Goal: Task Accomplishment & Management: Use online tool/utility

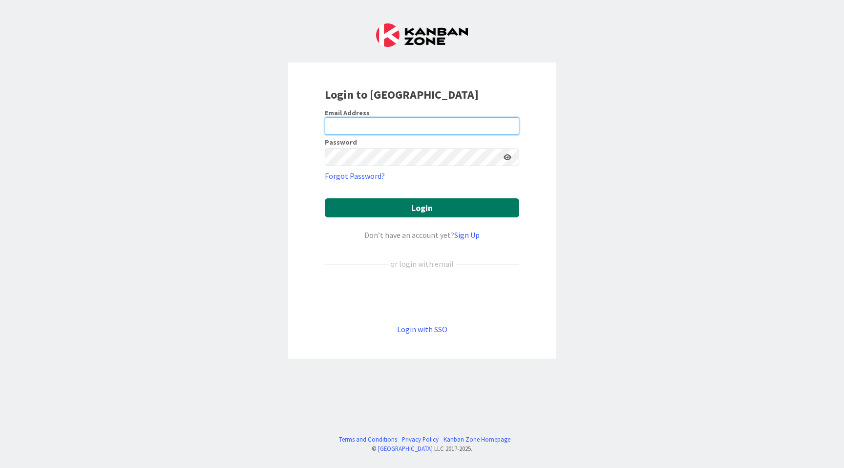
type input "[PERSON_NAME][EMAIL_ADDRESS][DOMAIN_NAME]"
click at [424, 203] on button "Login" at bounding box center [422, 207] width 194 height 19
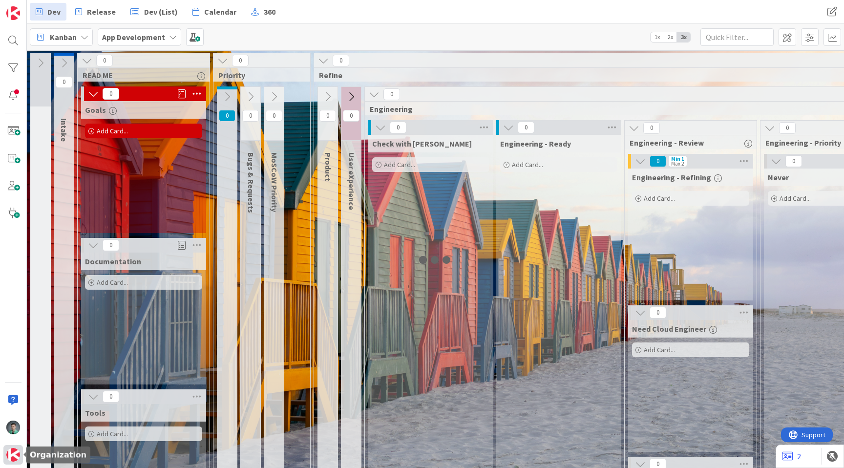
click at [11, 451] on img at bounding box center [13, 455] width 14 height 14
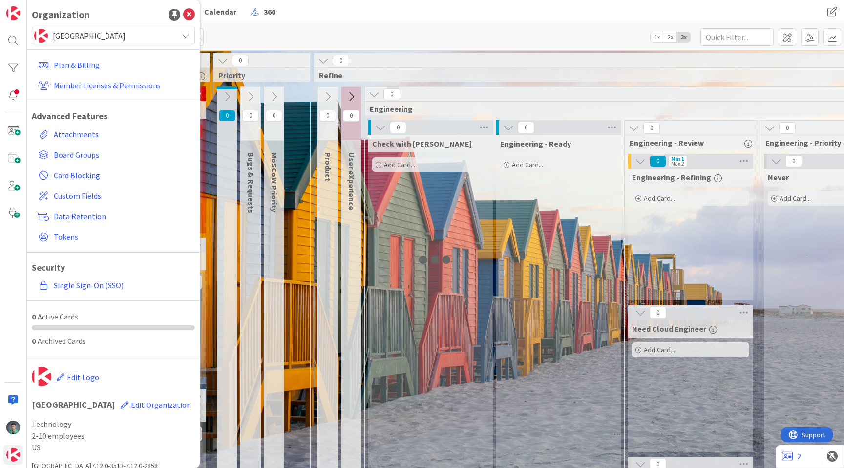
scroll to position [10, 0]
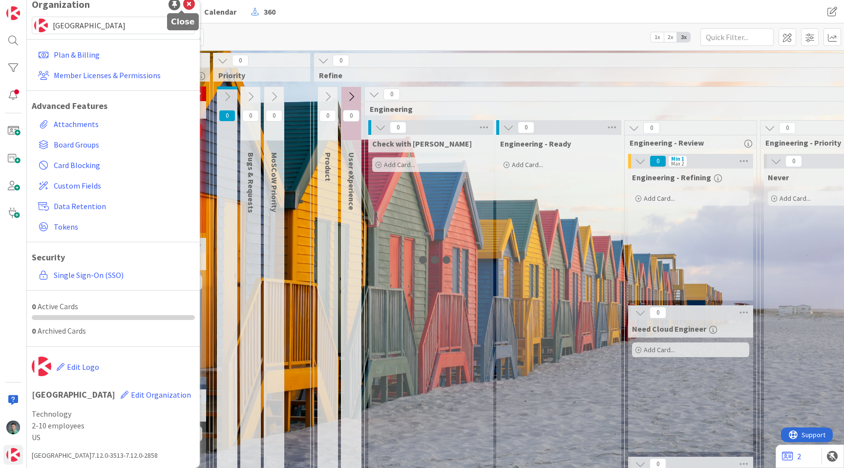
click at [183, 4] on icon at bounding box center [189, 5] width 12 height 12
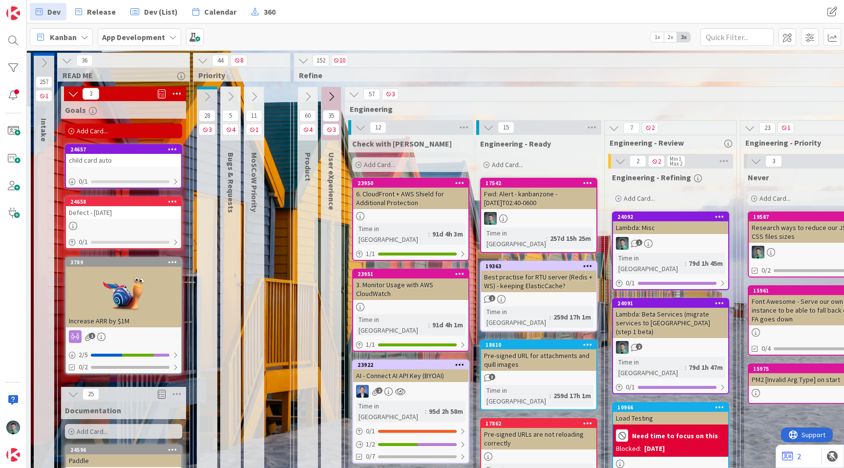
scroll to position [0, 13]
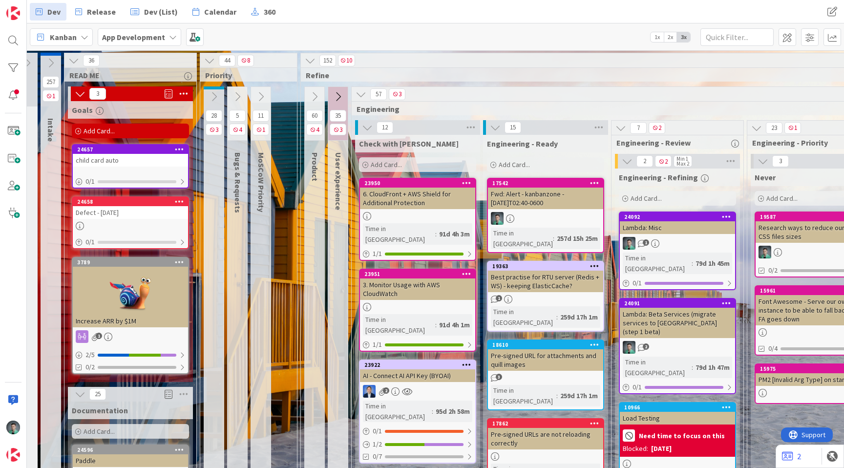
click at [71, 58] on icon at bounding box center [73, 60] width 11 height 11
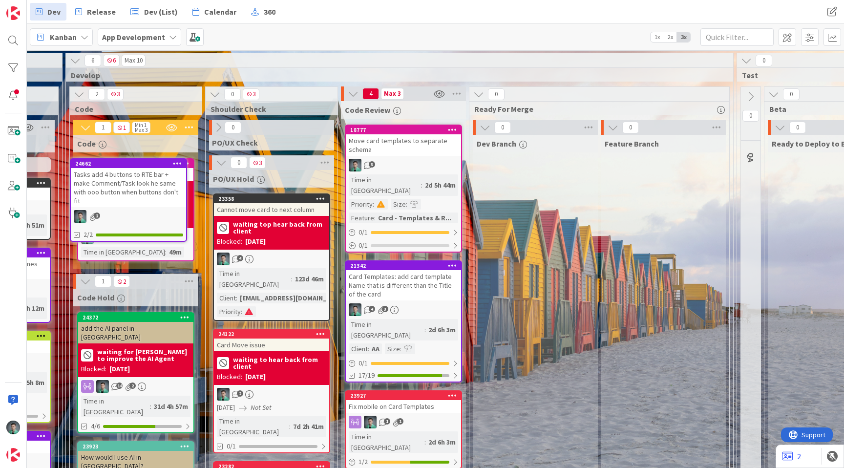
scroll to position [0, 1275]
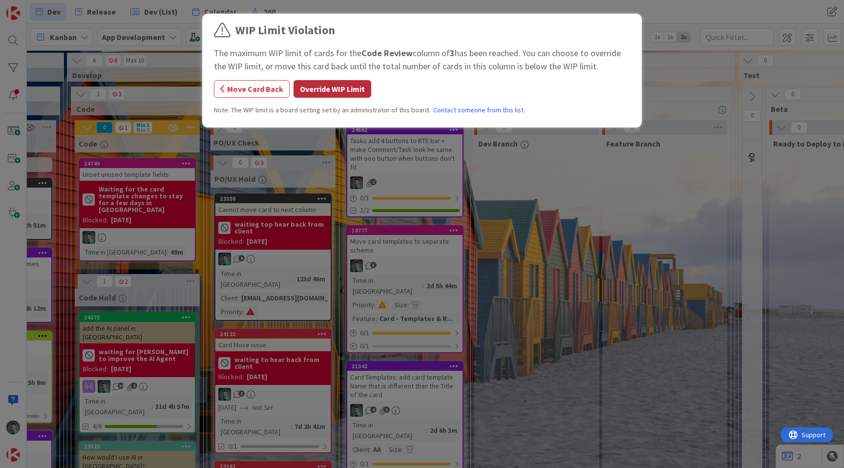
click at [309, 86] on button "Override WIP Limit" at bounding box center [333, 89] width 78 height 18
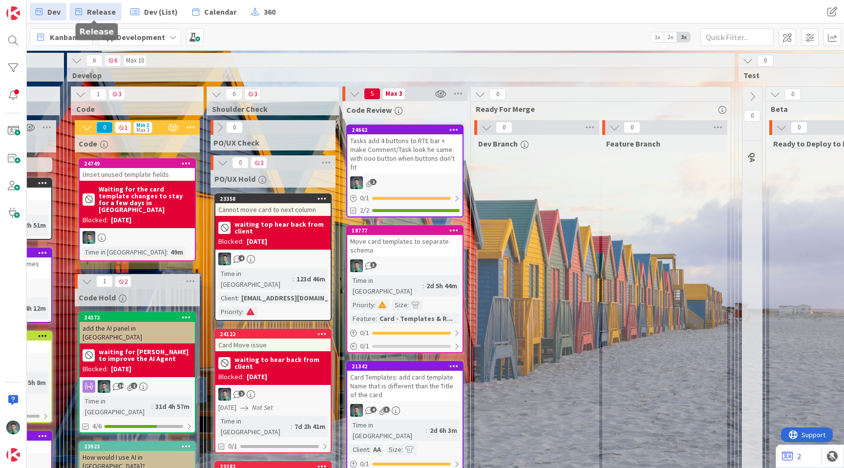
click at [101, 15] on span "Release" at bounding box center [101, 12] width 29 height 12
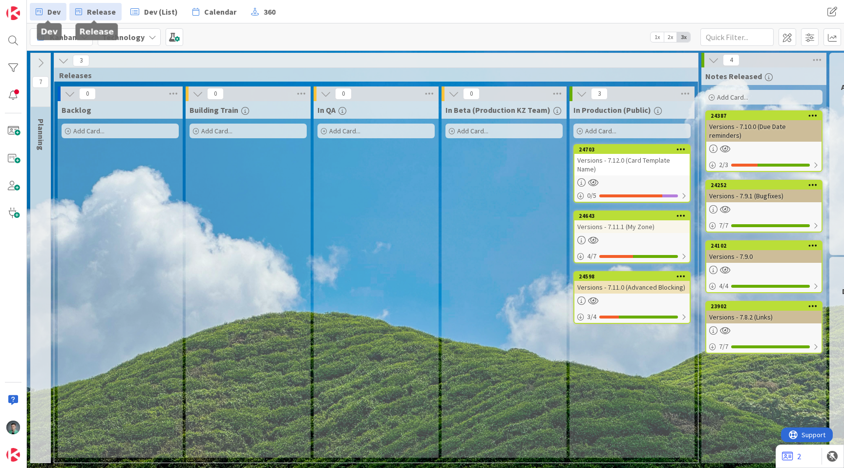
click at [57, 13] on span "Dev" at bounding box center [53, 12] width 13 height 12
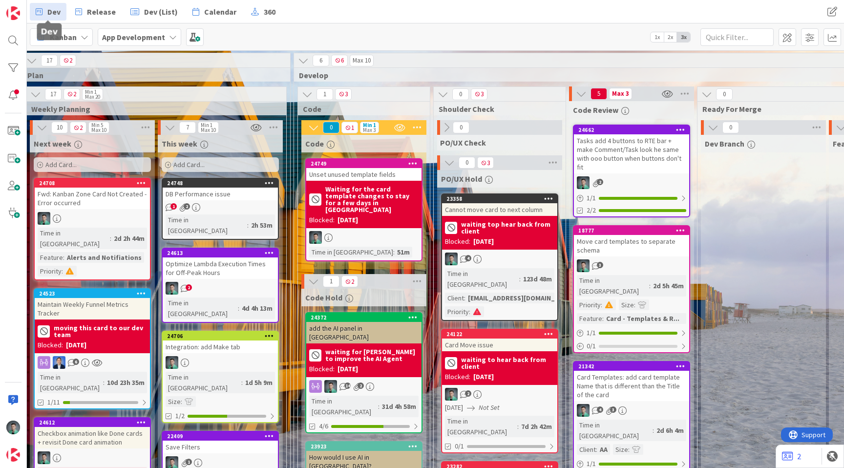
scroll to position [0, 1182]
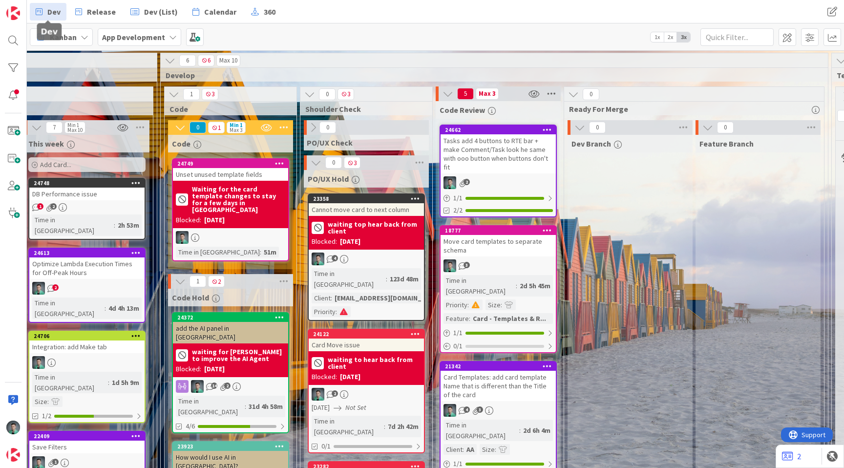
click at [550, 92] on icon at bounding box center [551, 93] width 13 height 15
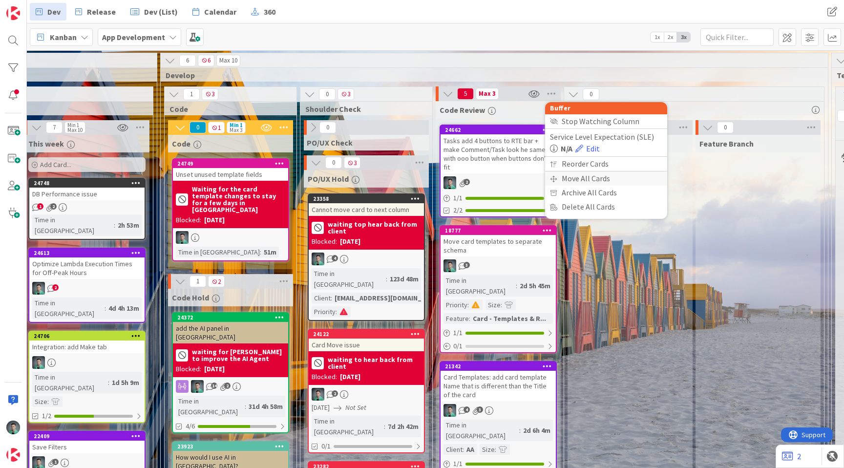
click at [578, 177] on div "Move All Cards" at bounding box center [606, 178] width 122 height 14
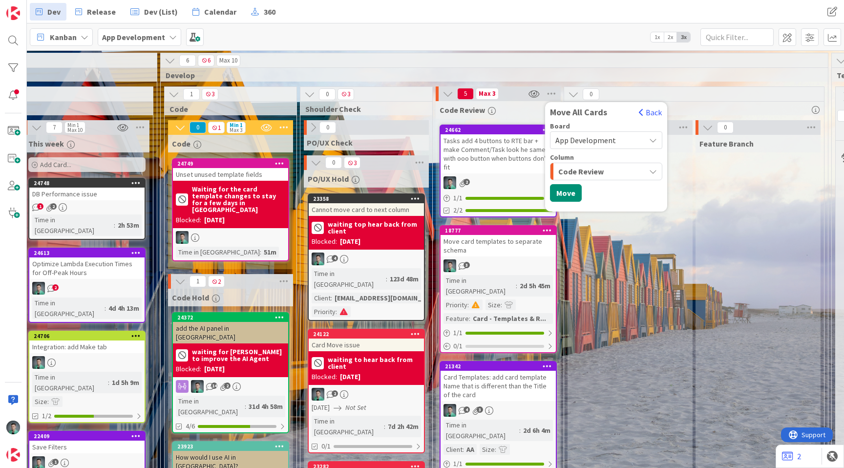
click at [593, 171] on span "Code Review" at bounding box center [580, 171] width 45 height 13
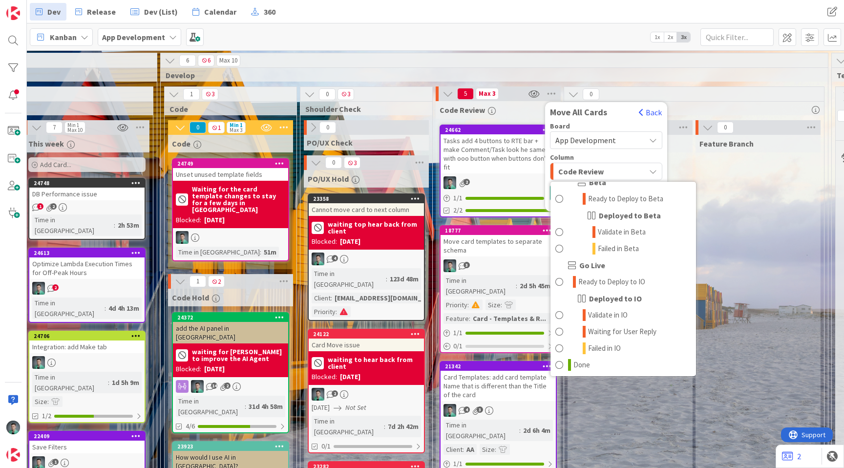
scroll to position [1277, 0]
click at [583, 314] on icon at bounding box center [584, 313] width 3 height 12
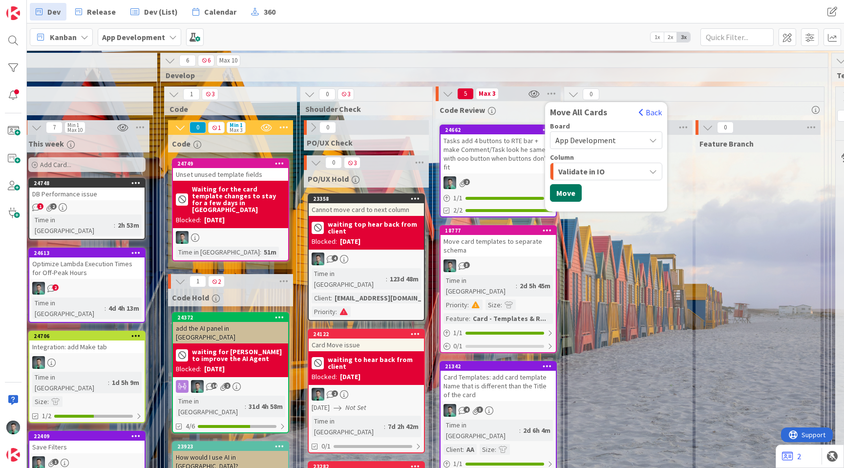
click at [571, 195] on button "Move" at bounding box center [566, 193] width 32 height 18
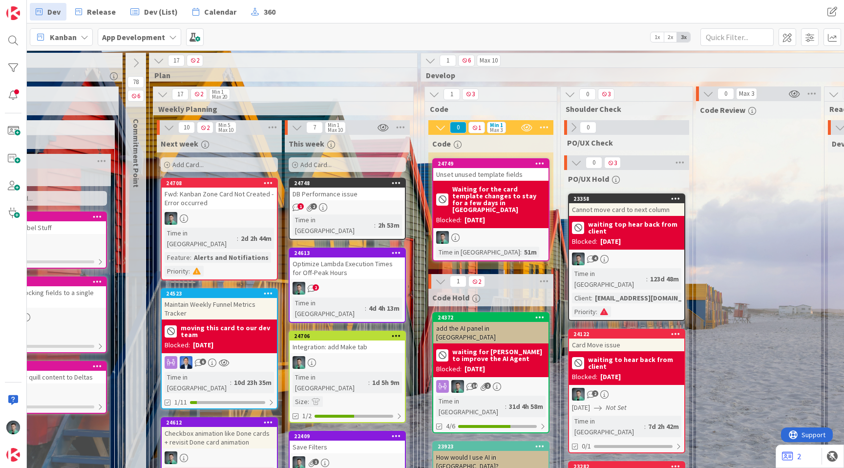
scroll to position [0, 900]
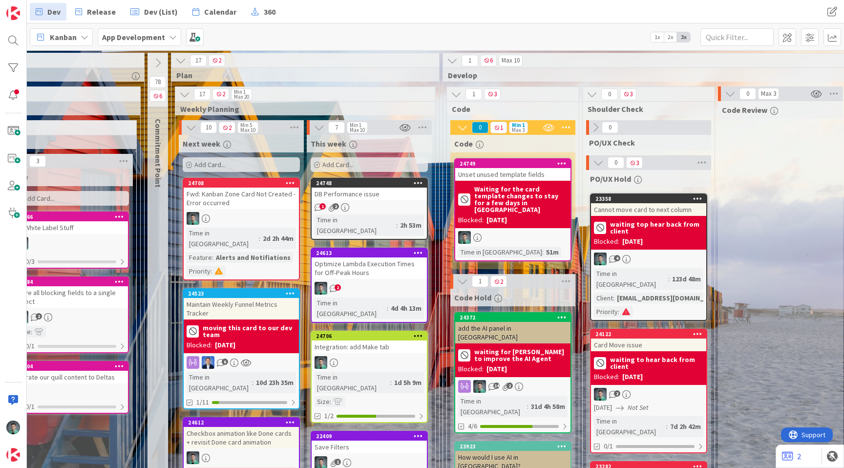
click at [382, 193] on div "DB Performance issue" at bounding box center [369, 194] width 115 height 13
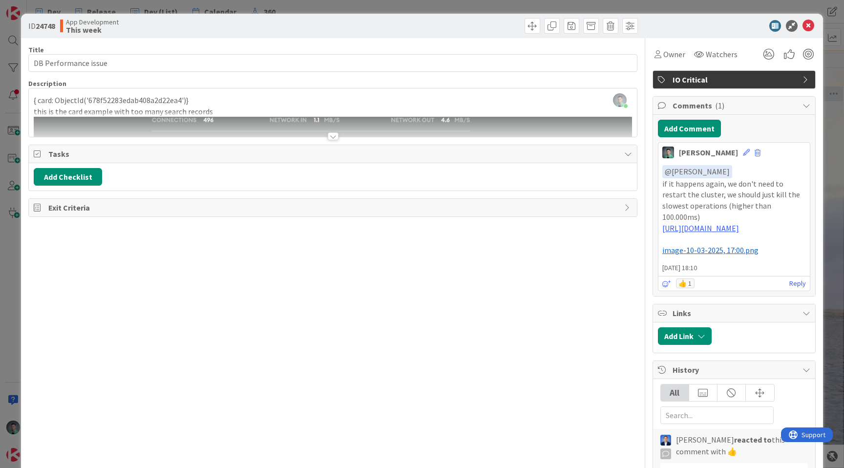
click at [409, 7] on div "ID 24748 App Development This week Title 20 / 128 DB Performance issue Descript…" at bounding box center [422, 234] width 844 height 468
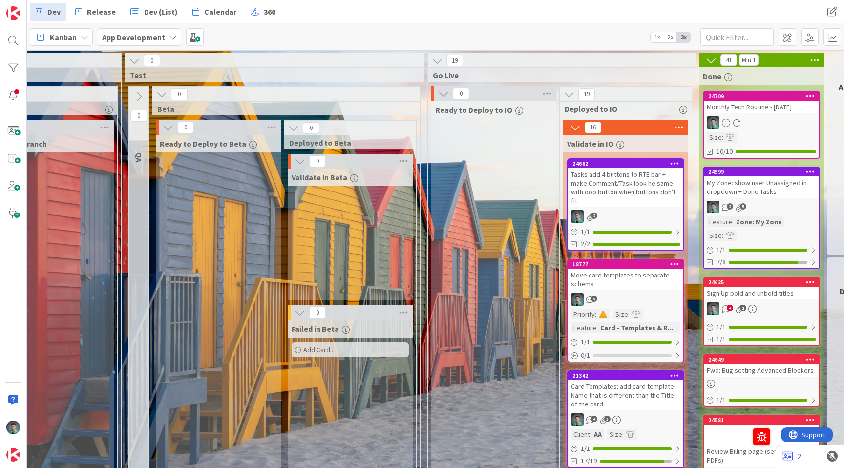
scroll to position [0, 1931]
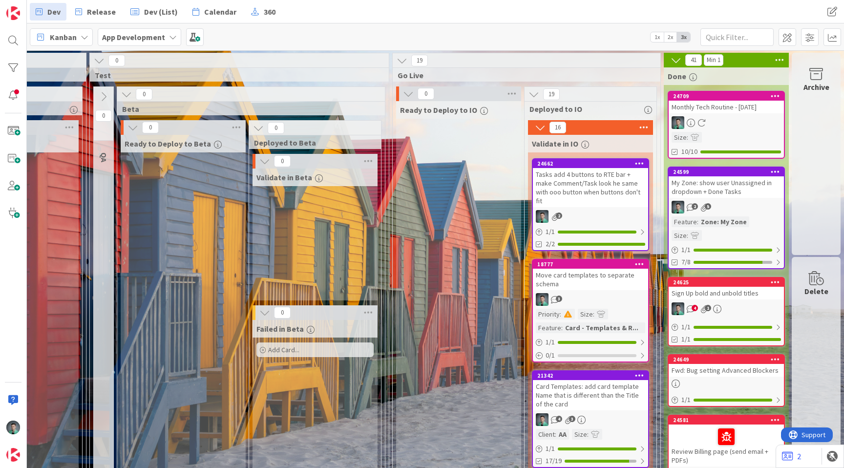
click at [602, 188] on div "Tasks add 4 buttons to RTE bar + make Comment/Task look he same with ooo button…" at bounding box center [590, 187] width 115 height 39
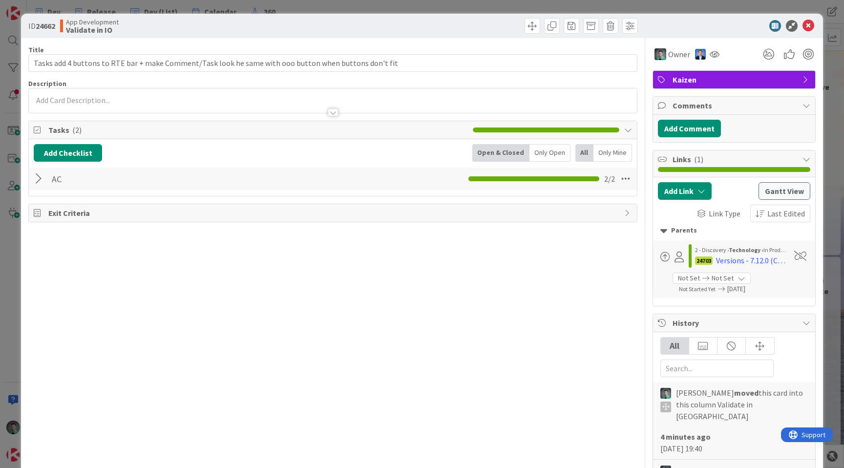
click at [36, 176] on div at bounding box center [40, 179] width 13 height 18
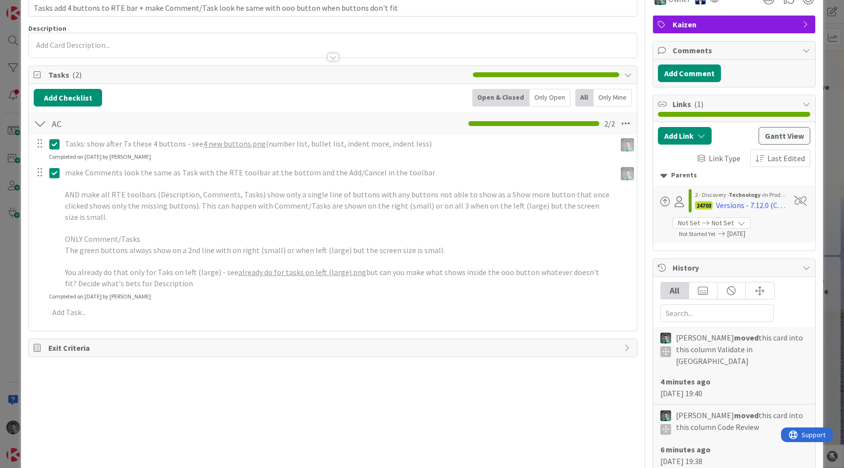
scroll to position [59, 0]
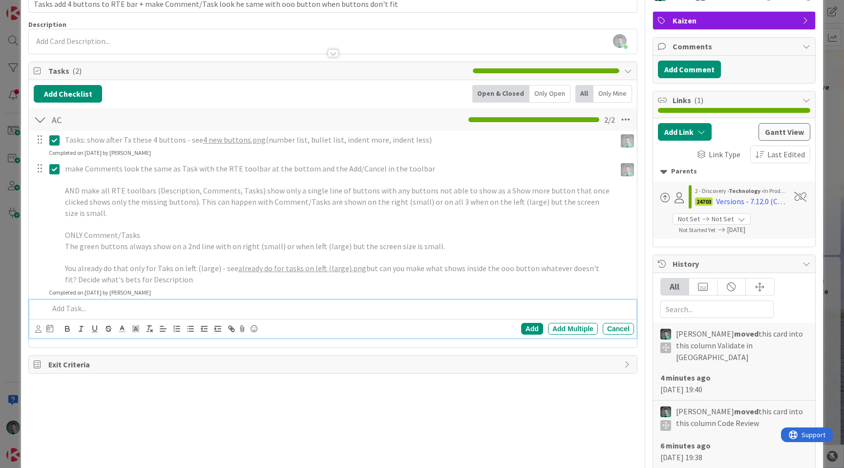
click at [86, 305] on p at bounding box center [339, 308] width 581 height 11
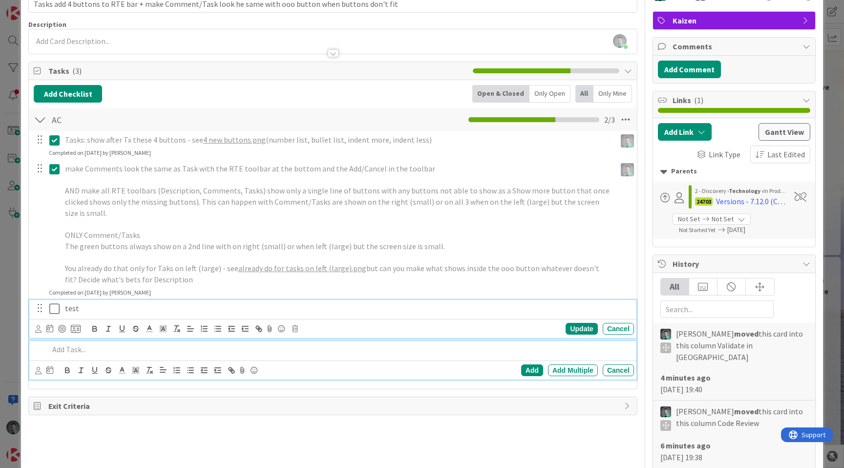
click at [61, 310] on div "test" at bounding box center [347, 308] width 573 height 17
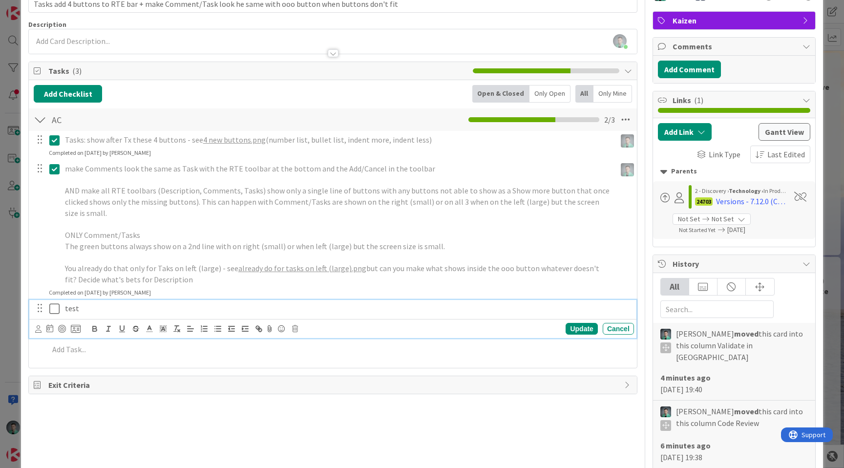
click at [72, 309] on p "test" at bounding box center [347, 308] width 565 height 11
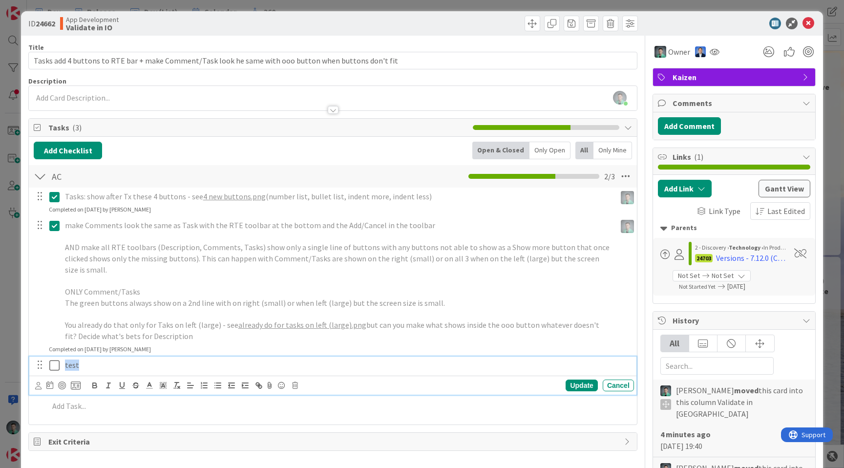
scroll to position [0, 0]
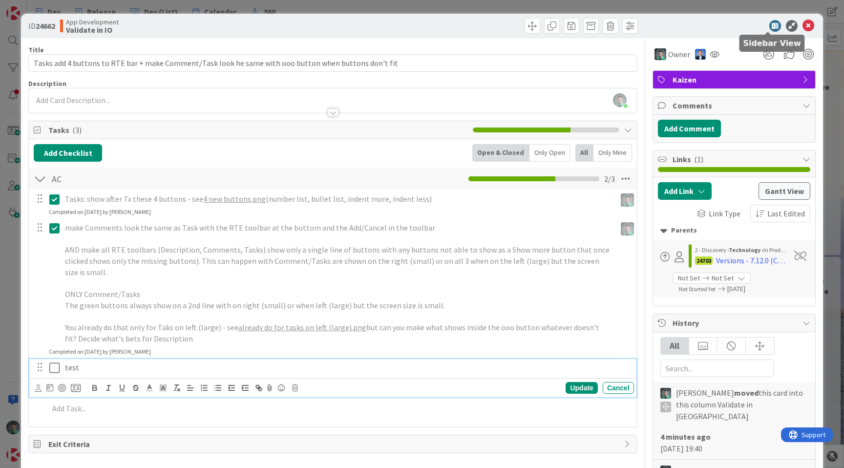
click at [769, 26] on icon at bounding box center [775, 26] width 12 height 12
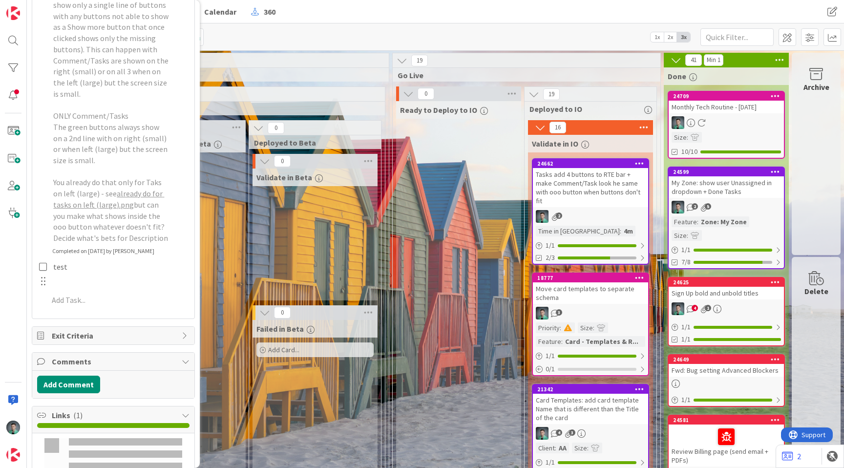
scroll to position [504, 0]
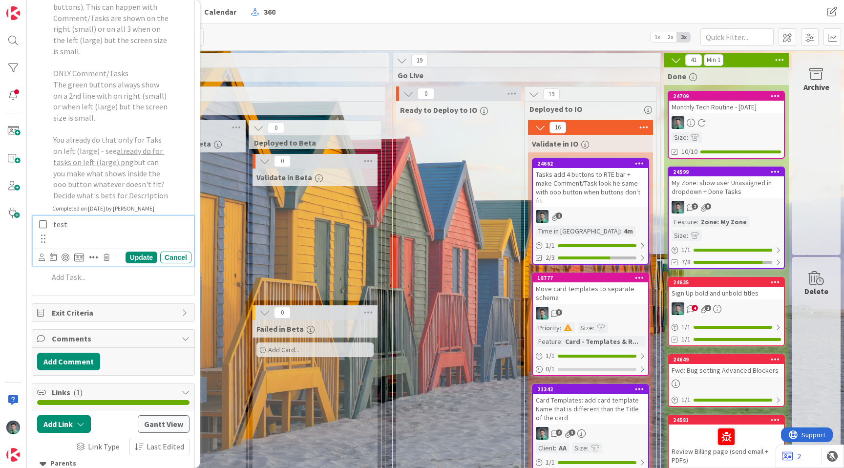
click at [62, 230] on p "test" at bounding box center [120, 224] width 134 height 11
click at [61, 230] on p "test" at bounding box center [120, 224] width 134 height 11
click at [91, 262] on icon "button" at bounding box center [93, 258] width 9 height 10
click at [65, 288] on line "button" at bounding box center [66, 287] width 2 height 2
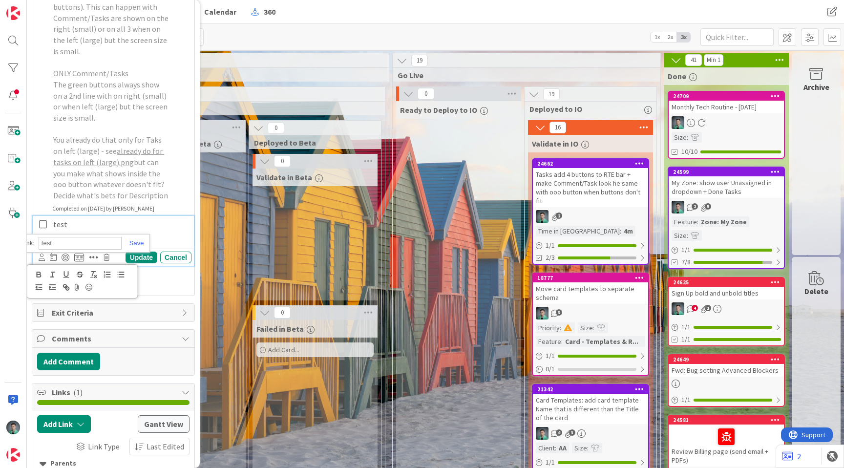
click at [82, 250] on input "test" at bounding box center [80, 243] width 83 height 13
paste input "https://kanbanzone.io/b/OeMrbG8g/c/24662-Tasks-add-4-buttons-to-RTE-bar-make-Co…"
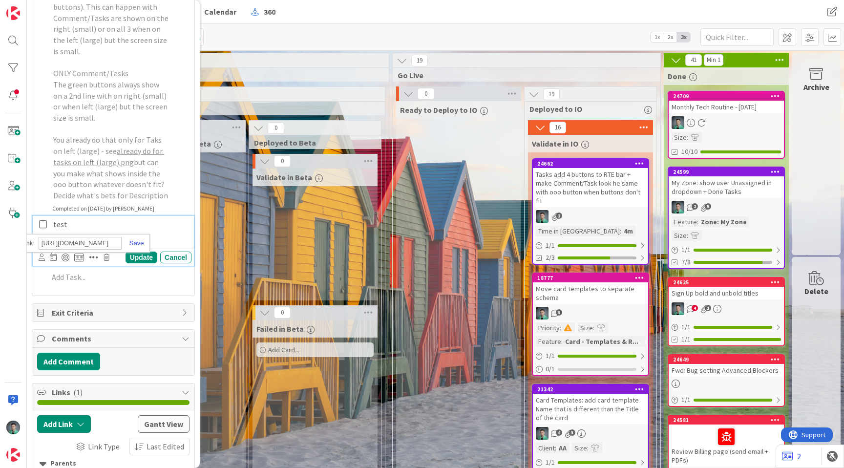
type input "[URL][DOMAIN_NAME]"
click at [139, 247] on link at bounding box center [133, 242] width 22 height 7
click at [93, 230] on p "test" at bounding box center [120, 224] width 134 height 11
click at [61, 229] on link "test" at bounding box center [60, 224] width 14 height 10
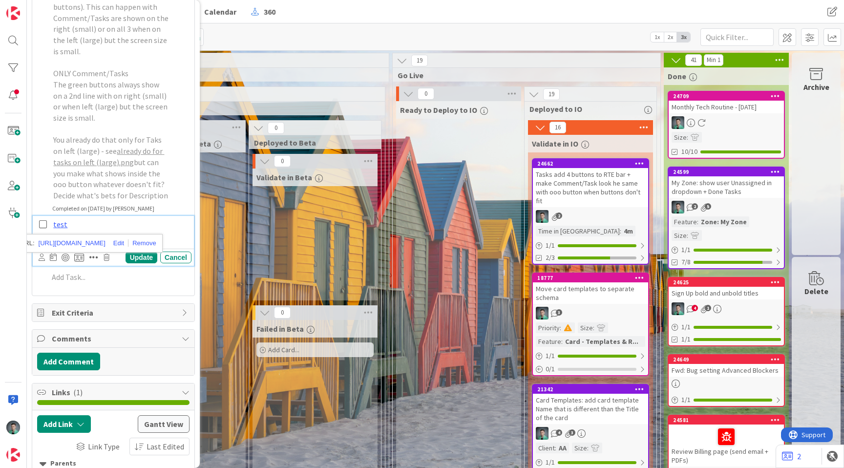
click at [77, 230] on p "test" at bounding box center [120, 224] width 134 height 11
click at [87, 230] on p "test" at bounding box center [120, 224] width 134 height 11
click at [84, 230] on p "test" at bounding box center [120, 224] width 134 height 11
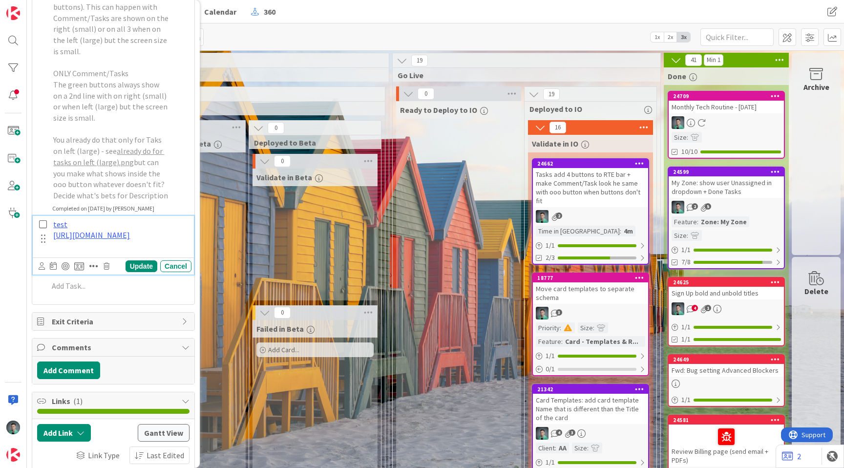
click at [75, 230] on p "test" at bounding box center [120, 224] width 134 height 11
click at [93, 271] on icon "button" at bounding box center [93, 266] width 9 height 10
click at [93, 252] on p at bounding box center [120, 246] width 134 height 11
click at [86, 241] on p "[URL][DOMAIN_NAME]" at bounding box center [120, 235] width 134 height 11
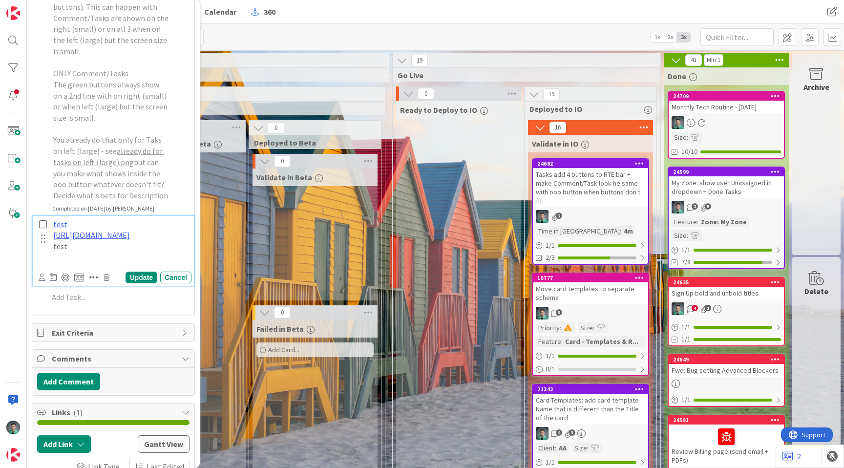
click at [62, 252] on p "test" at bounding box center [120, 246] width 134 height 11
click at [92, 282] on icon "button" at bounding box center [93, 278] width 9 height 10
click at [67, 312] on icon "button" at bounding box center [66, 307] width 9 height 9
type input "test"
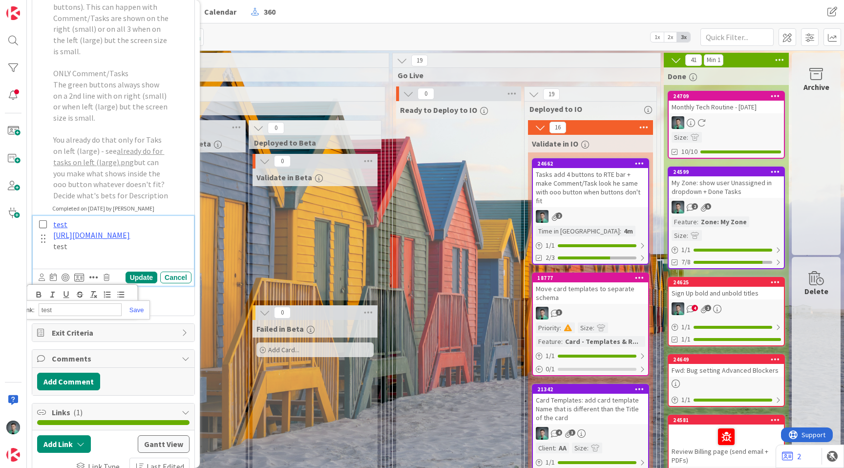
click at [134, 252] on p "test" at bounding box center [120, 246] width 134 height 11
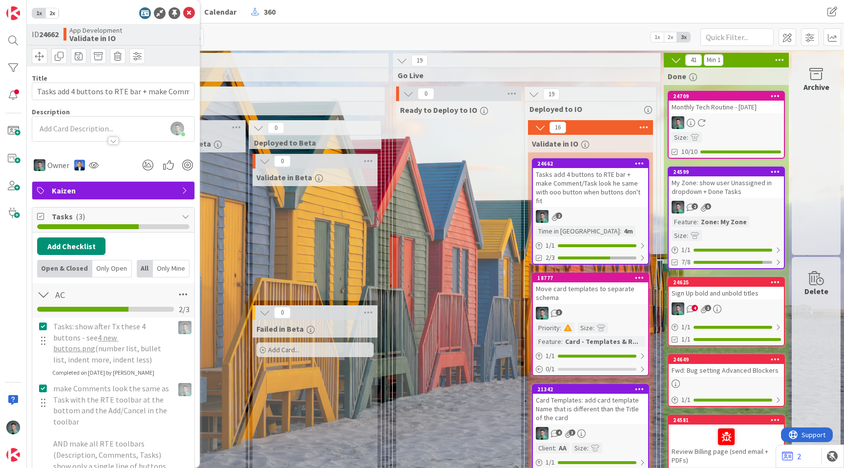
click at [50, 12] on span "2x" at bounding box center [51, 13] width 13 height 10
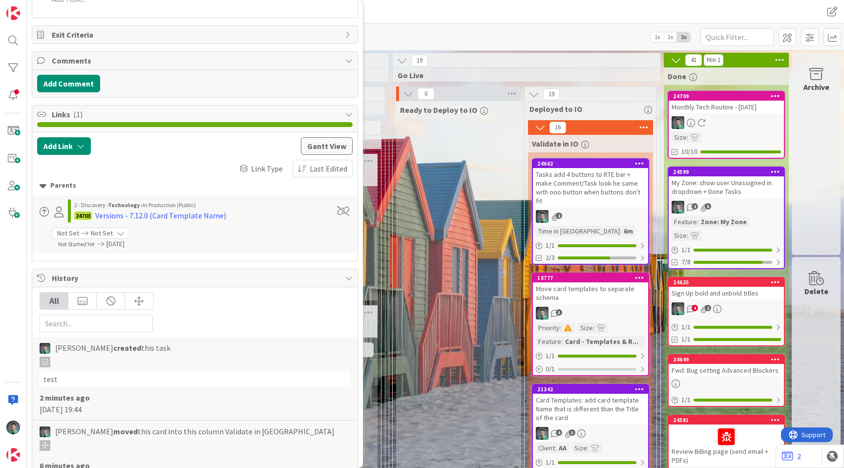
scroll to position [626, 0]
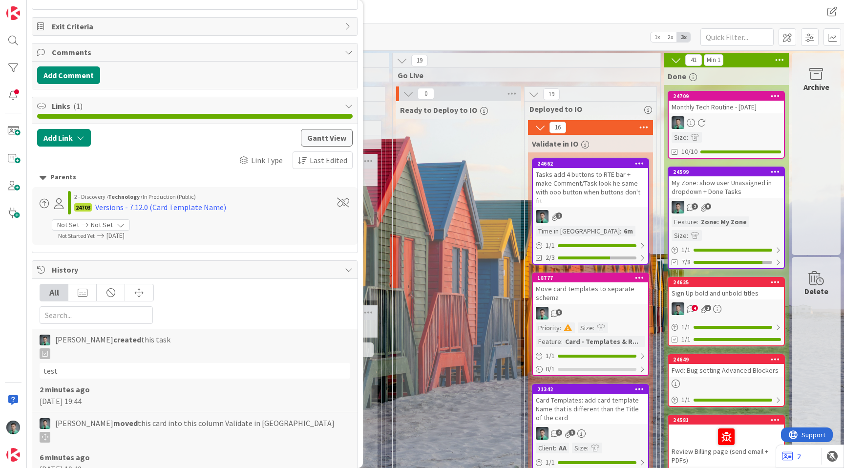
click at [144, 112] on span "Links ( 1 )" at bounding box center [196, 106] width 288 height 12
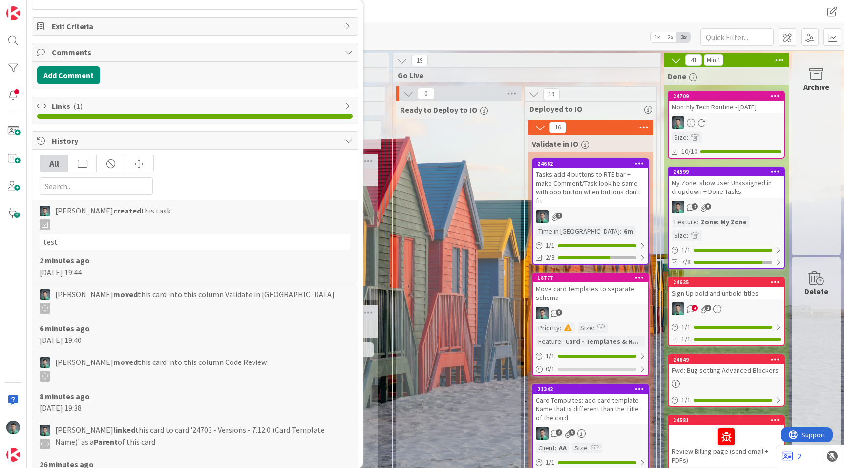
click at [124, 147] on span "History" at bounding box center [196, 141] width 288 height 12
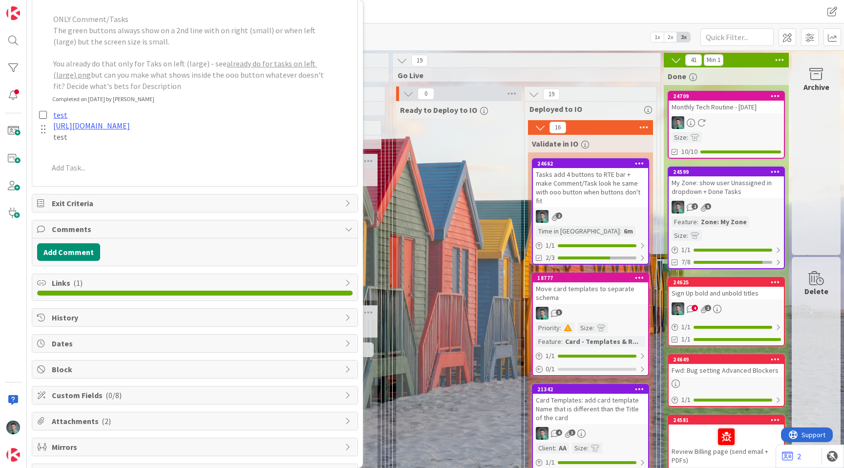
scroll to position [452, 0]
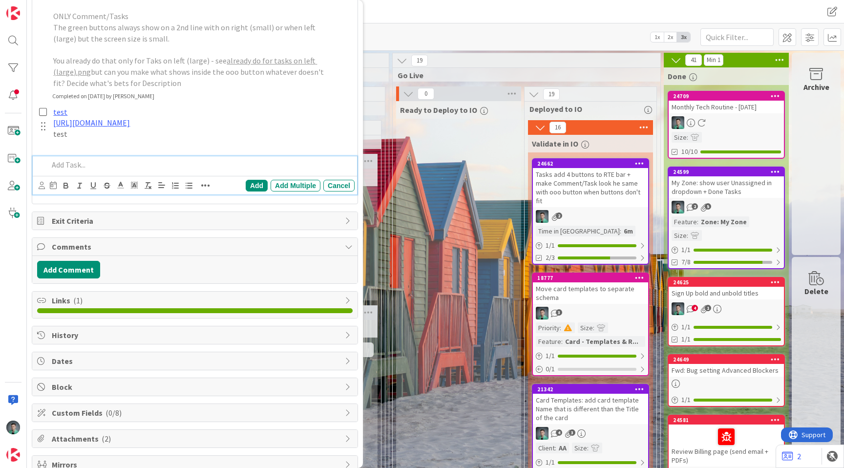
click at [164, 170] on p at bounding box center [199, 164] width 302 height 11
click at [204, 191] on icon "button" at bounding box center [205, 186] width 9 height 10
click at [139, 208] on icon "button" at bounding box center [138, 203] width 9 height 9
click at [151, 211] on icon at bounding box center [149, 204] width 12 height 14
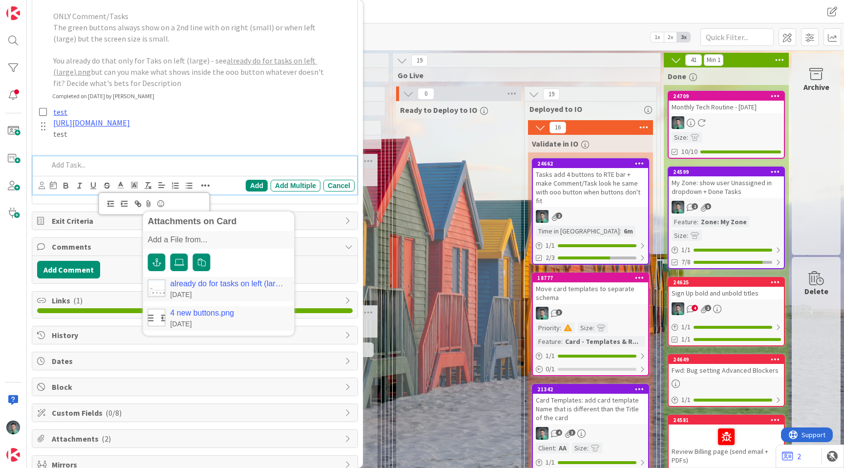
click at [139, 208] on icon "button" at bounding box center [138, 203] width 9 height 9
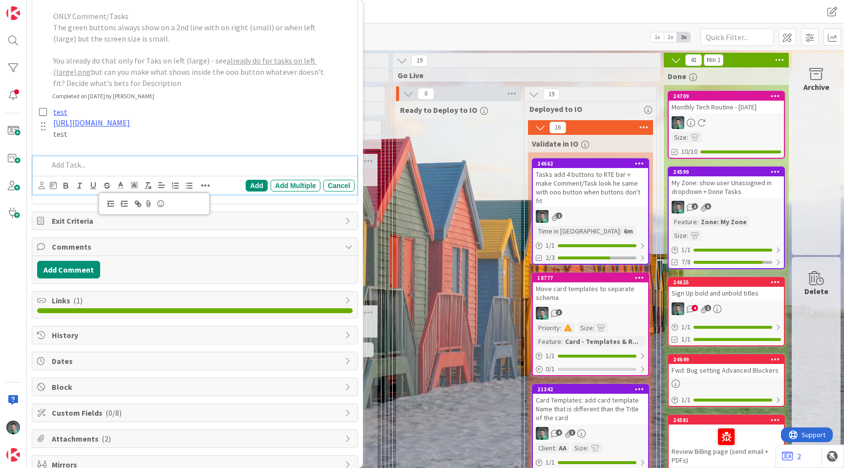
scroll to position [0, 0]
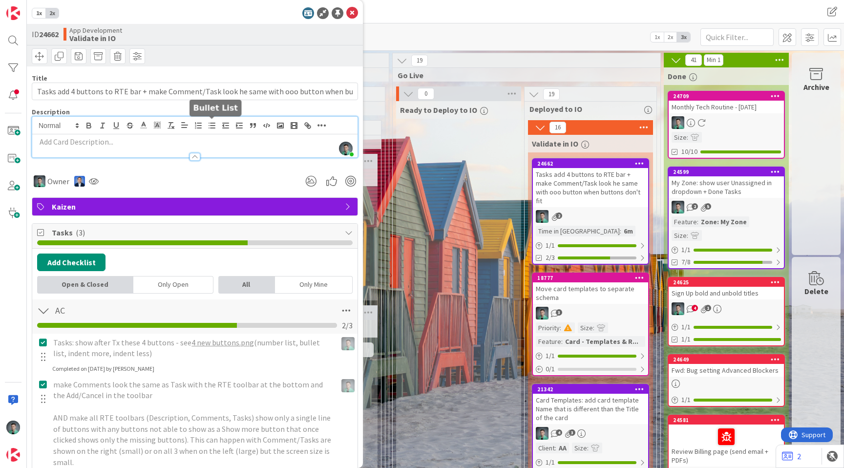
click at [212, 129] on div "Vladislav Pavlov joined 2 m ago" at bounding box center [194, 137] width 325 height 41
click at [282, 125] on icon "button" at bounding box center [280, 125] width 9 height 9
click at [280, 127] on polyline "button" at bounding box center [280, 126] width 4 height 2
click at [295, 128] on icon "button" at bounding box center [294, 125] width 9 height 9
click at [310, 127] on icon "button" at bounding box center [308, 126] width 3 height 3
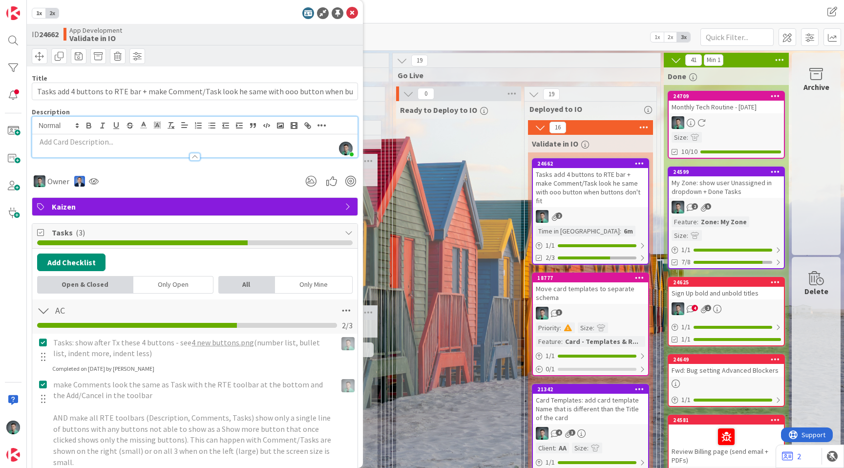
click at [323, 124] on icon "button" at bounding box center [322, 126] width 9 height 10
click at [311, 108] on div "Description" at bounding box center [195, 111] width 326 height 9
click at [307, 125] on line "button" at bounding box center [308, 126] width 2 height 2
click at [297, 126] on rect "button" at bounding box center [294, 126] width 6 height 6
click at [276, 125] on icon "button" at bounding box center [280, 125] width 9 height 9
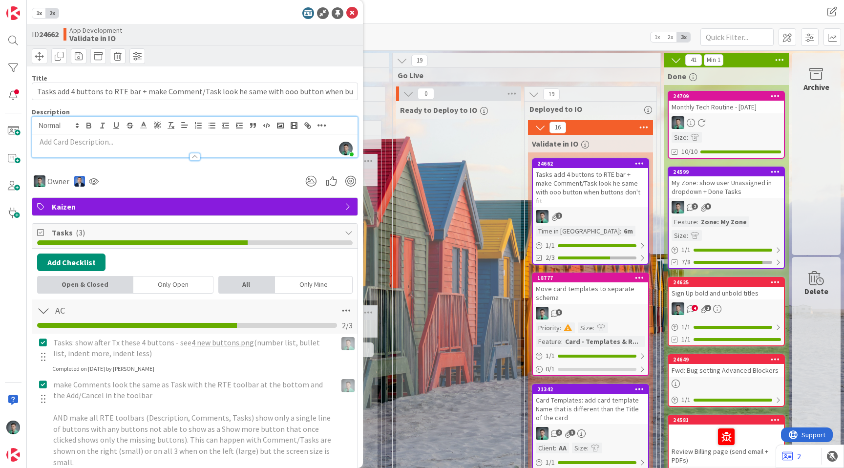
click at [255, 141] on p at bounding box center [195, 141] width 316 height 11
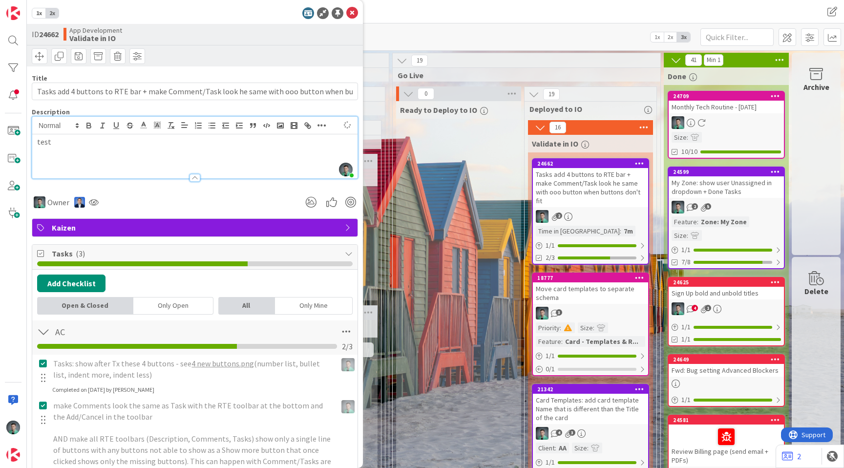
click at [41, 143] on p "test" at bounding box center [195, 141] width 316 height 11
click at [307, 126] on icon "button" at bounding box center [308, 126] width 3 height 3
click at [311, 120] on button "button" at bounding box center [308, 126] width 14 height 12
click at [307, 122] on icon "button" at bounding box center [306, 123] width 3 height 3
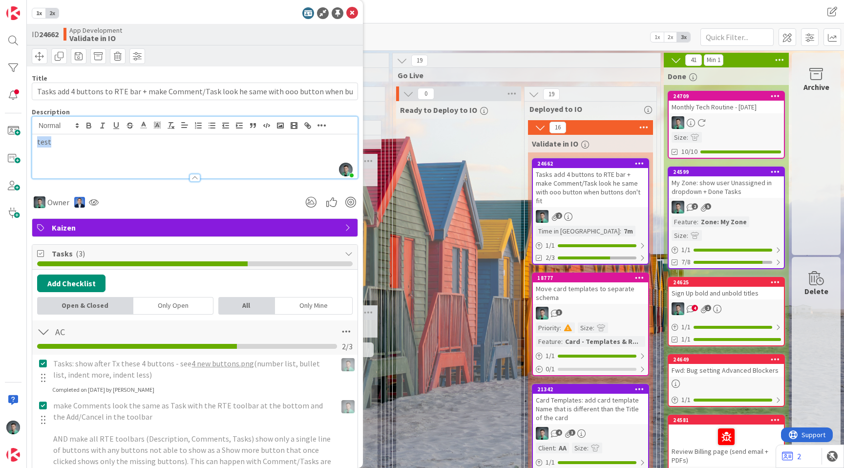
click at [127, 151] on div "test" at bounding box center [194, 156] width 325 height 44
click at [40, 140] on p "test" at bounding box center [195, 141] width 316 height 11
click at [87, 126] on icon "button" at bounding box center [89, 127] width 4 height 2
click at [81, 123] on div at bounding box center [81, 123] width 0 height 0
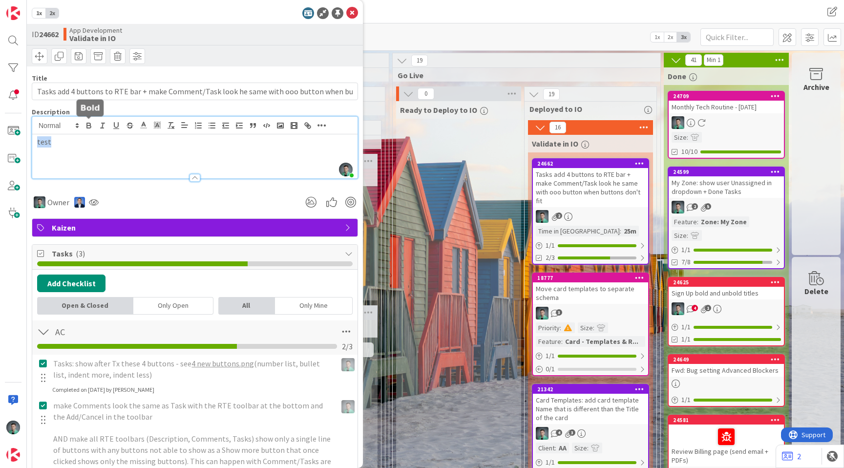
click at [88, 123] on icon "button" at bounding box center [88, 124] width 3 height 2
click at [114, 109] on div "Description" at bounding box center [195, 111] width 326 height 9
click at [156, 145] on p "test" at bounding box center [195, 141] width 316 height 11
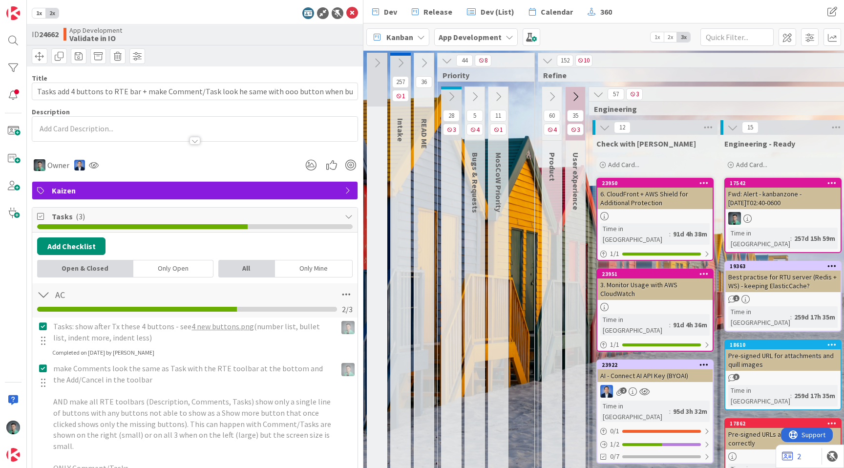
click at [246, 131] on div at bounding box center [194, 136] width 325 height 10
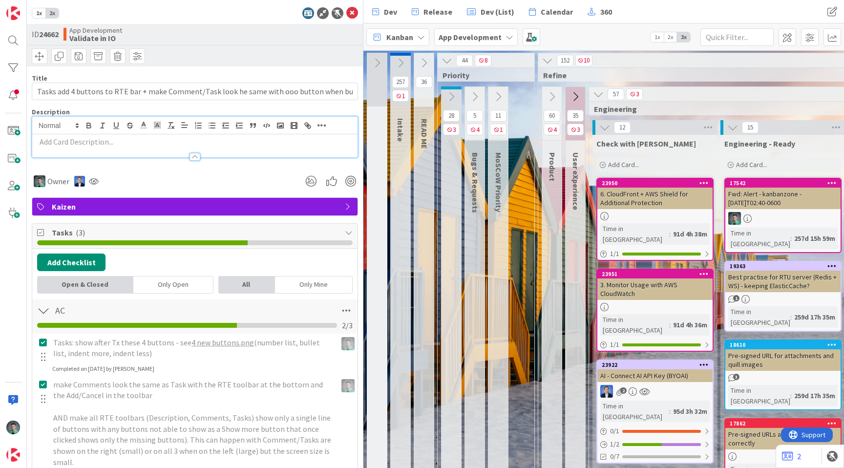
click at [102, 142] on p at bounding box center [195, 141] width 316 height 11
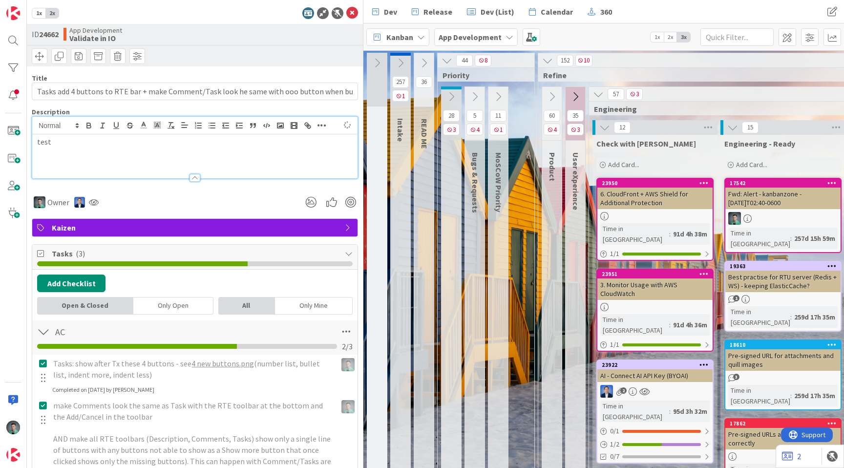
click at [44, 140] on p "test" at bounding box center [195, 141] width 316 height 11
click at [87, 126] on icon "button" at bounding box center [89, 125] width 9 height 9
click at [85, 143] on p "test" at bounding box center [195, 141] width 316 height 11
click at [44, 140] on strong "test" at bounding box center [44, 142] width 15 height 10
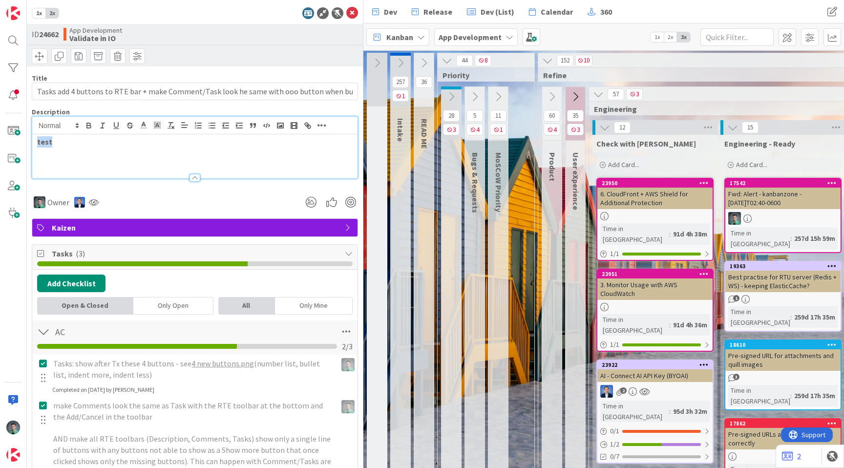
click at [44, 140] on strong "test" at bounding box center [44, 142] width 15 height 10
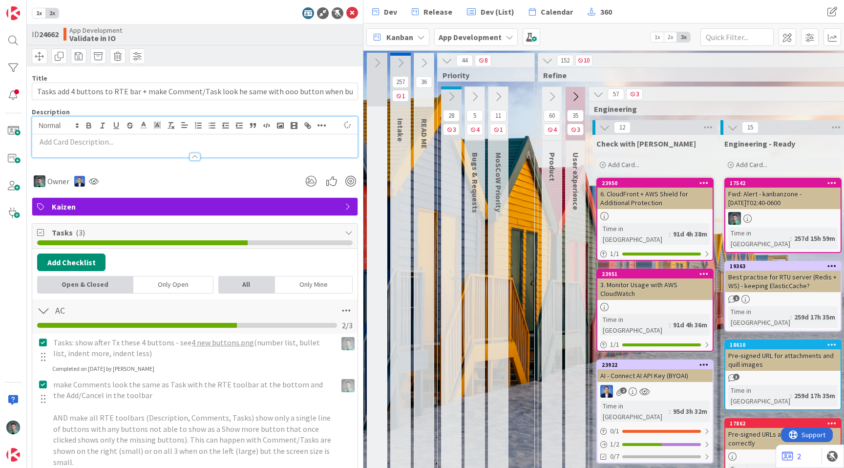
click at [209, 41] on div "App Development Validate in [GEOGRAPHIC_DATA]" at bounding box center [151, 34] width 174 height 16
